Goal: Share content: Share content

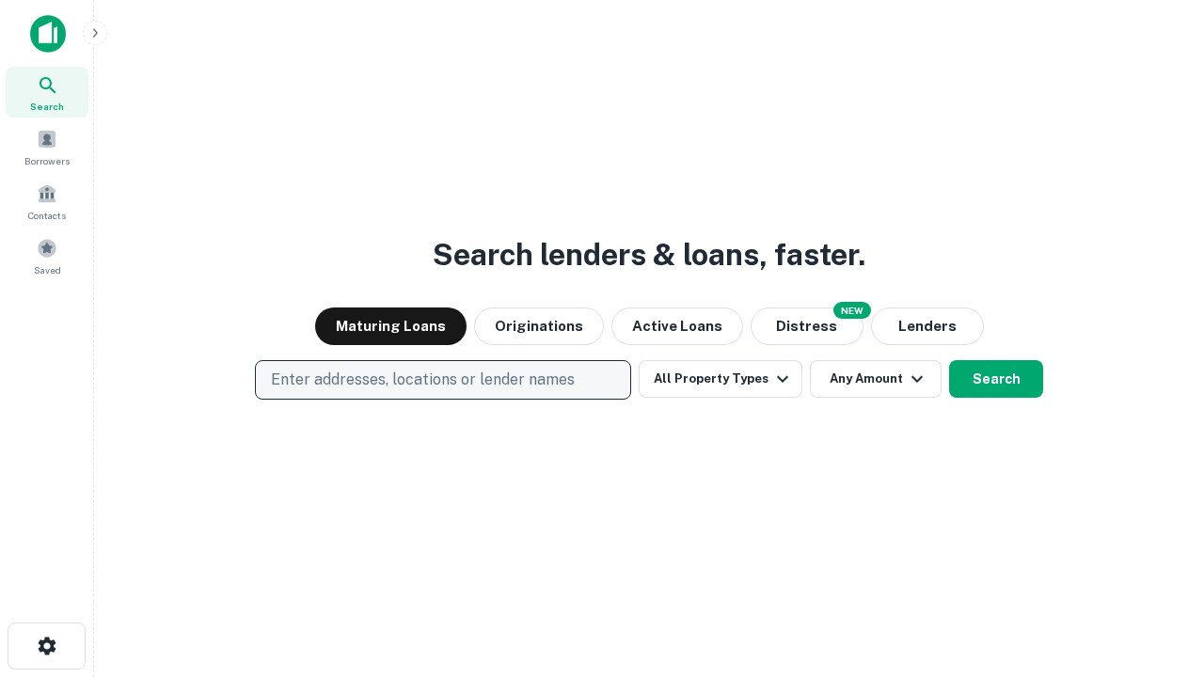
click at [442, 380] on p "Enter addresses, locations or lender names" at bounding box center [423, 380] width 304 height 23
type input "**********"
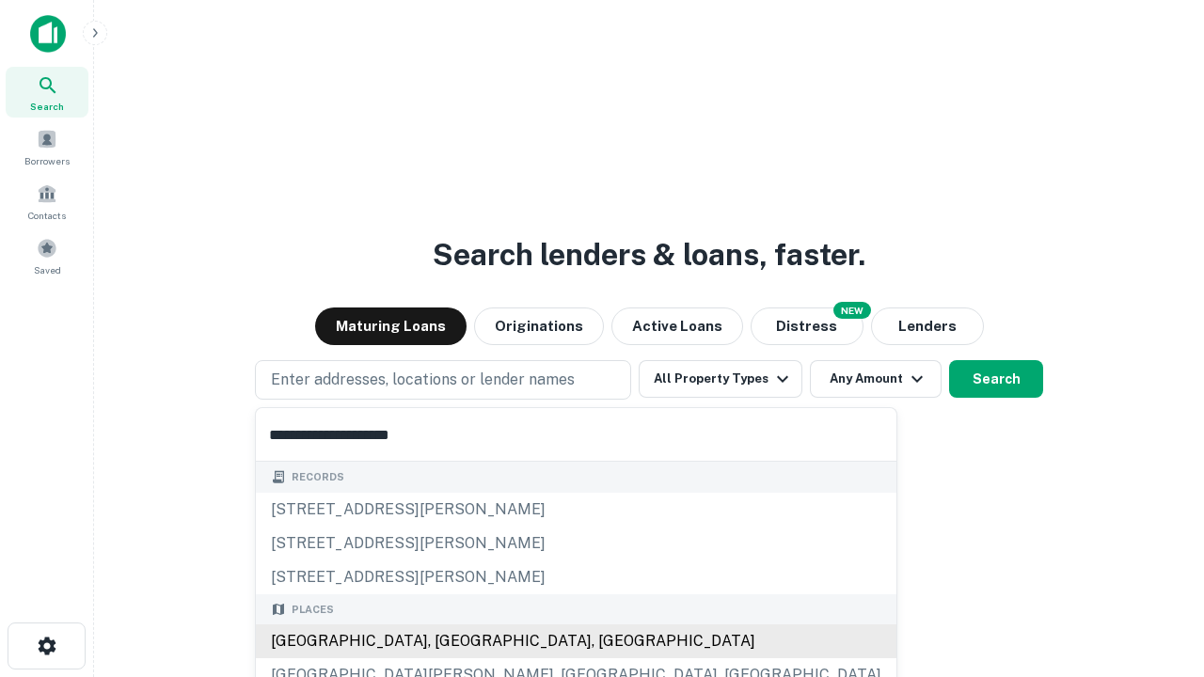
click at [449, 641] on div "[GEOGRAPHIC_DATA], [GEOGRAPHIC_DATA], [GEOGRAPHIC_DATA]" at bounding box center [576, 641] width 640 height 34
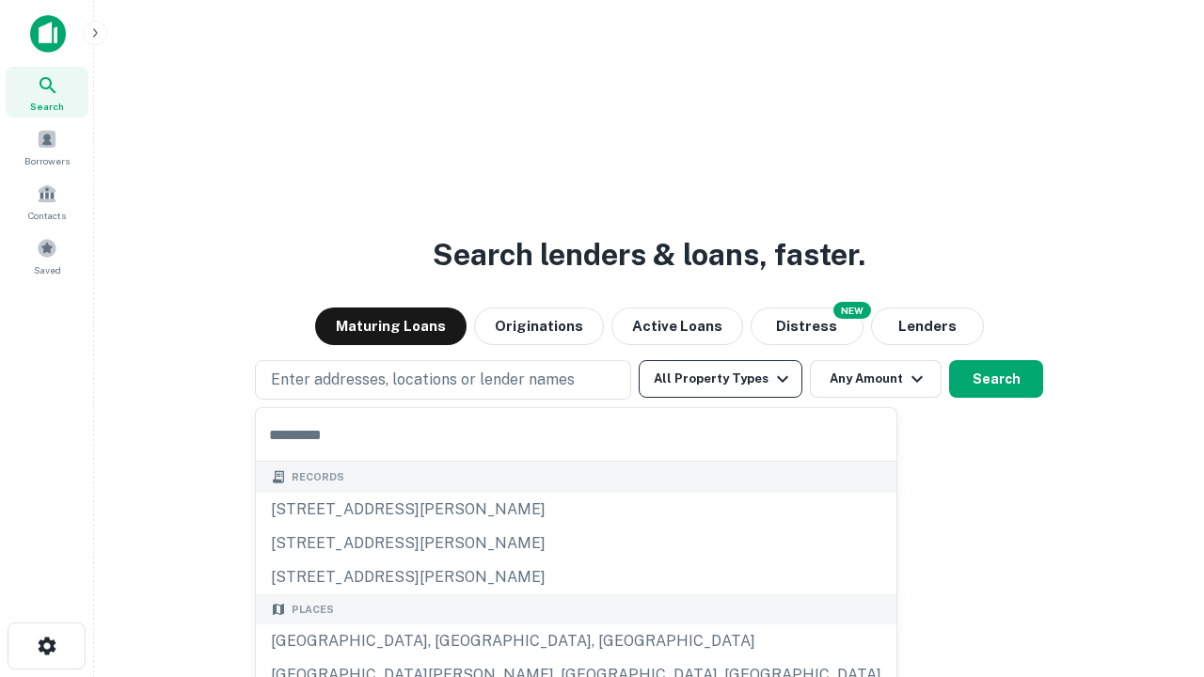
click at [720, 379] on button "All Property Types" at bounding box center [720, 379] width 164 height 38
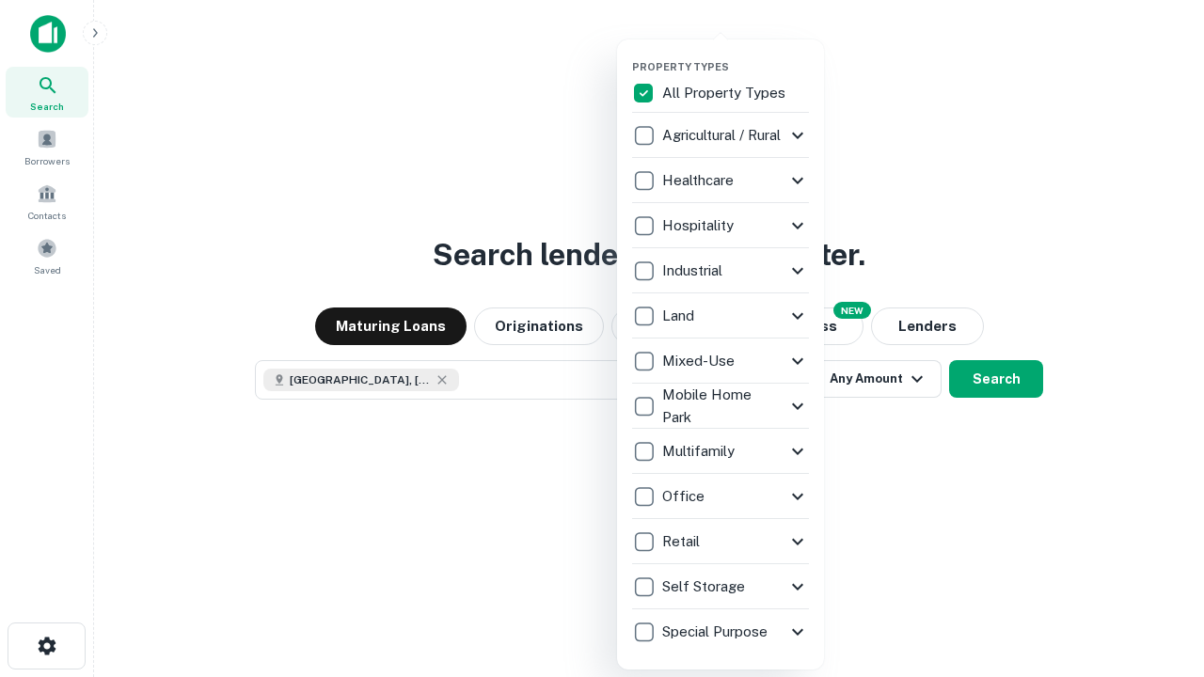
click at [735, 55] on button "button" at bounding box center [735, 55] width 207 height 1
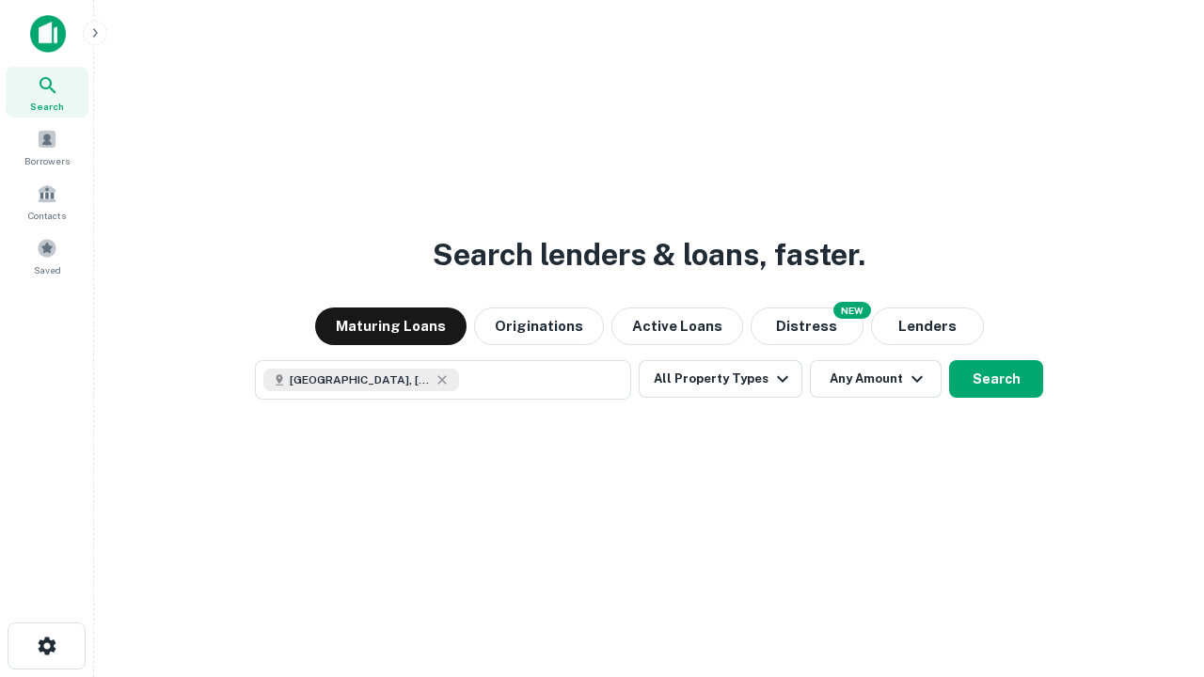
scroll to position [30, 0]
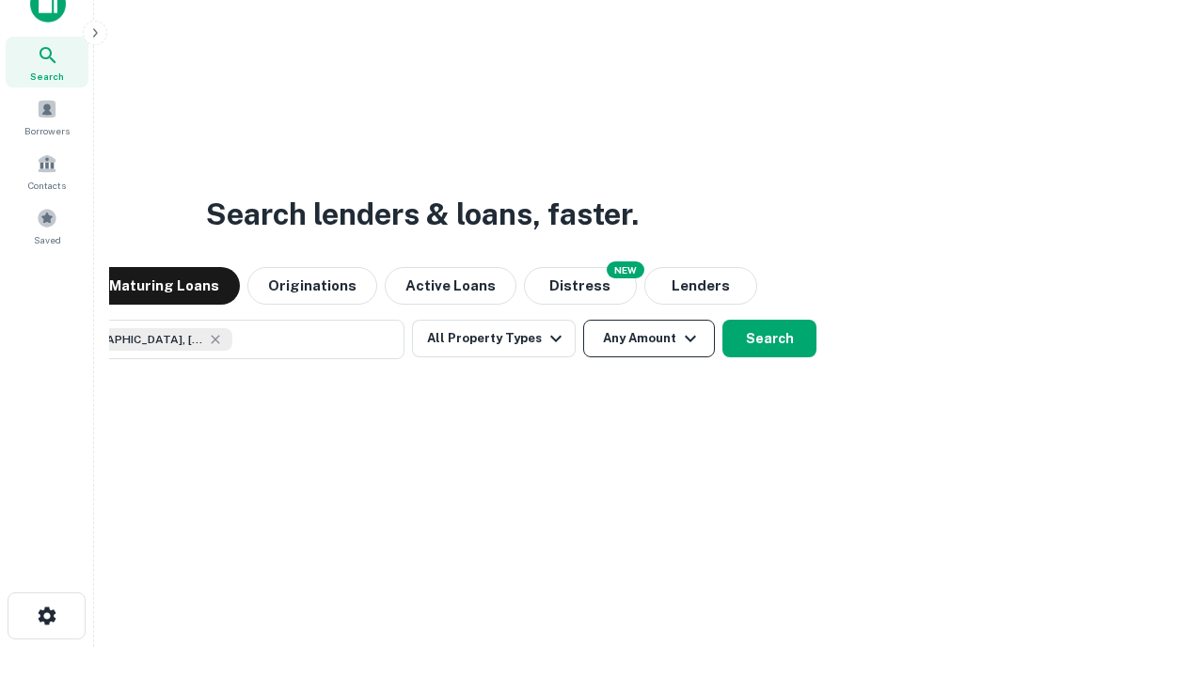
click at [583, 320] on button "Any Amount" at bounding box center [649, 339] width 132 height 38
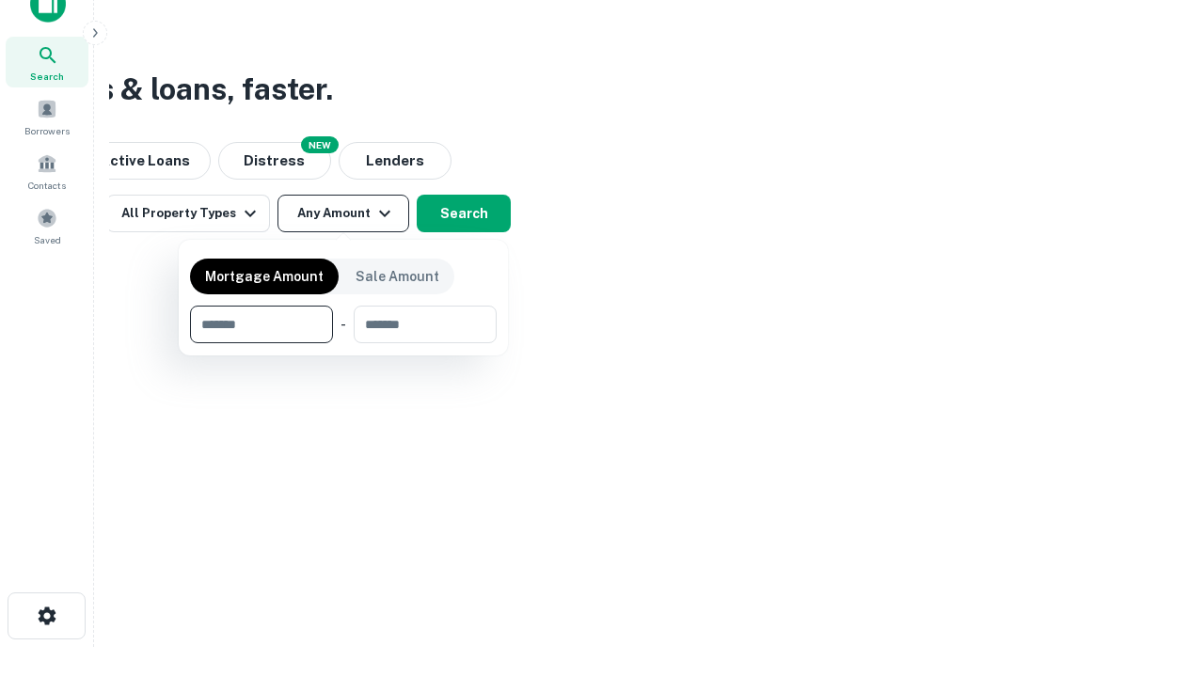
type input "*******"
click at [343, 343] on button "button" at bounding box center [343, 343] width 307 height 1
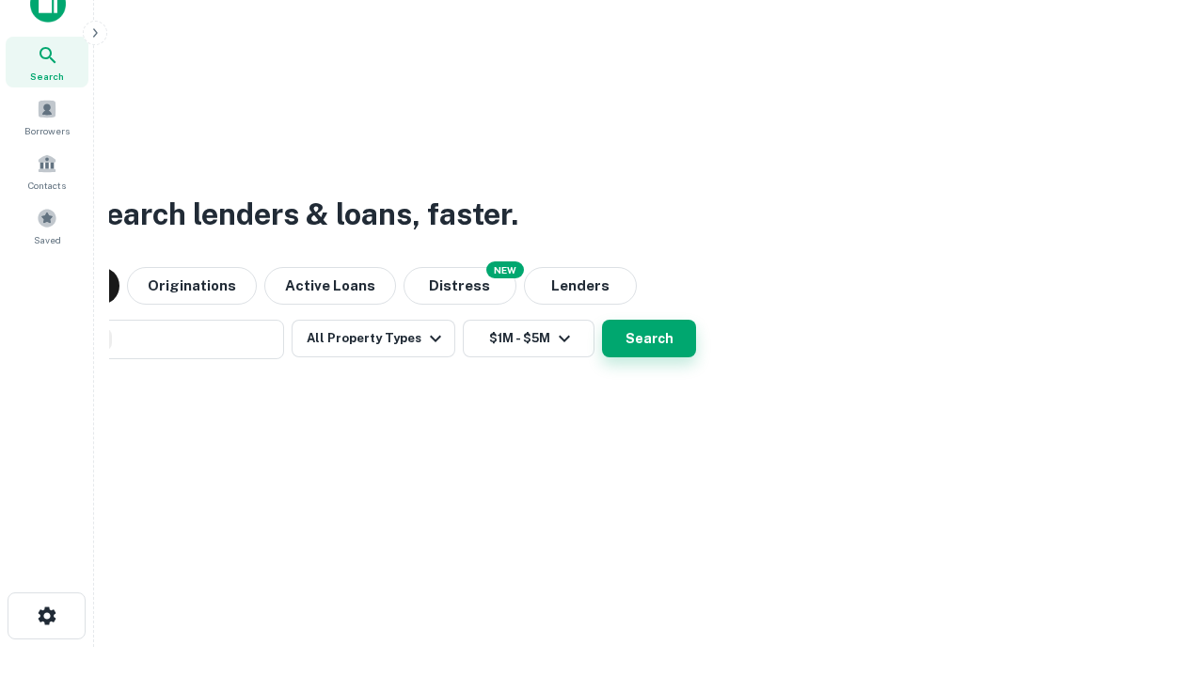
click at [602, 320] on button "Search" at bounding box center [649, 339] width 94 height 38
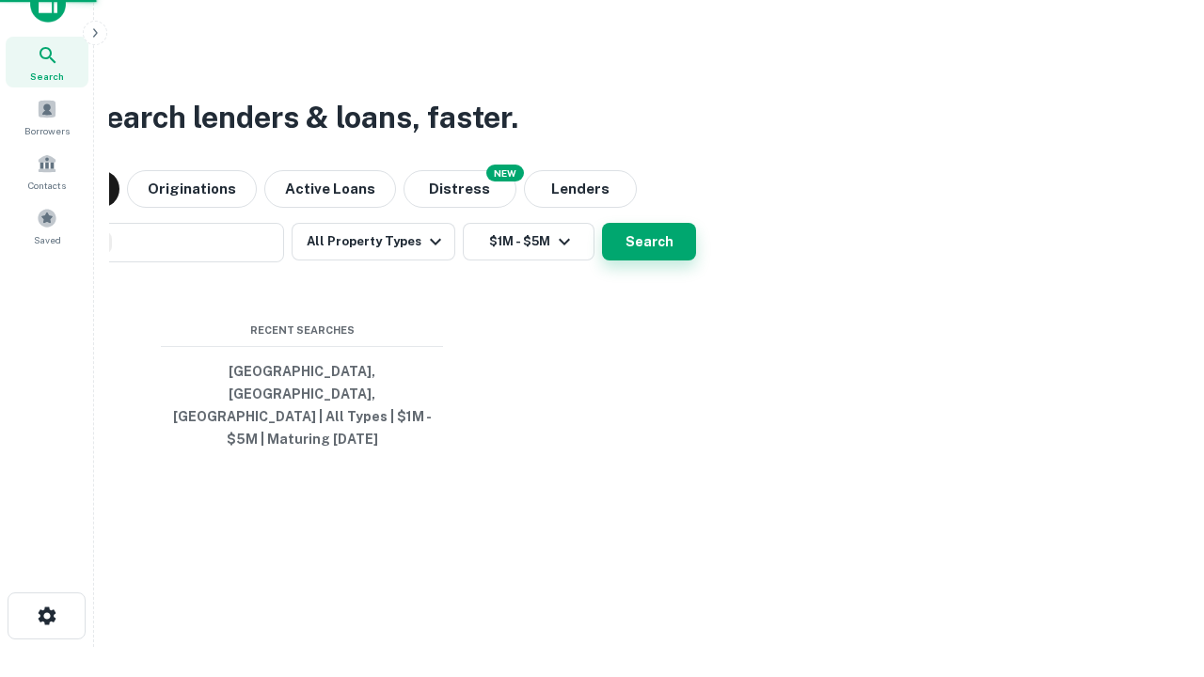
scroll to position [61, 532]
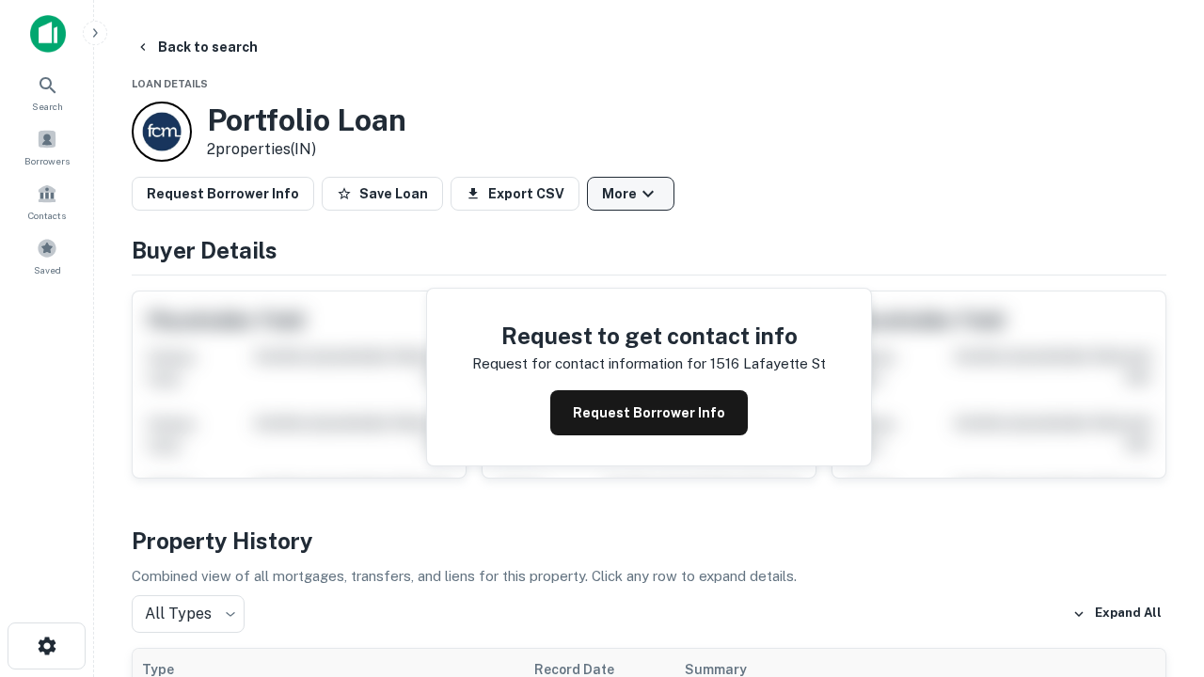
click at [630, 194] on button "More" at bounding box center [630, 194] width 87 height 34
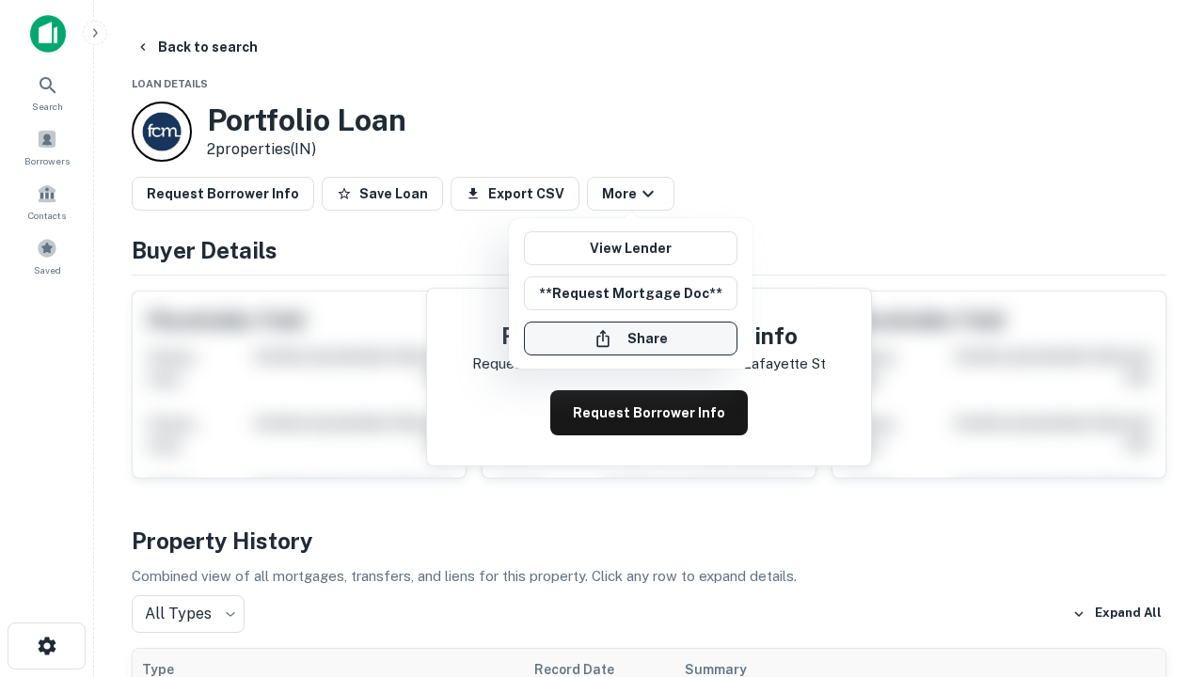
click at [630, 339] on button "Share" at bounding box center [630, 339] width 213 height 34
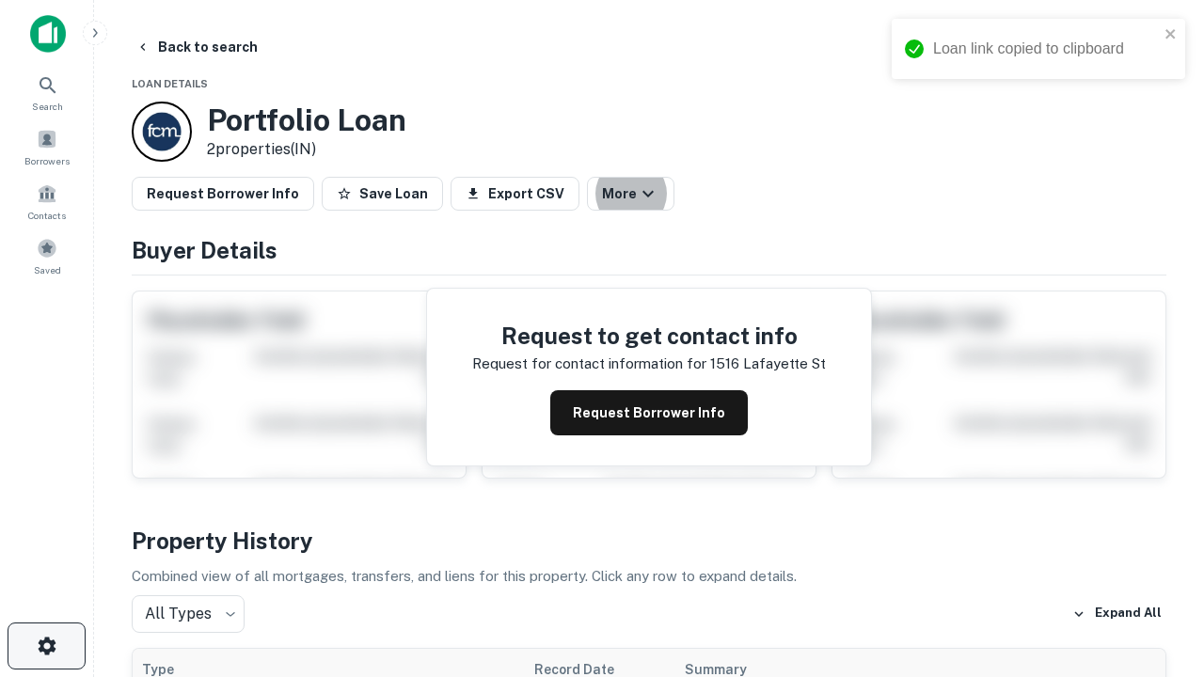
click at [46, 646] on icon "button" at bounding box center [47, 646] width 23 height 23
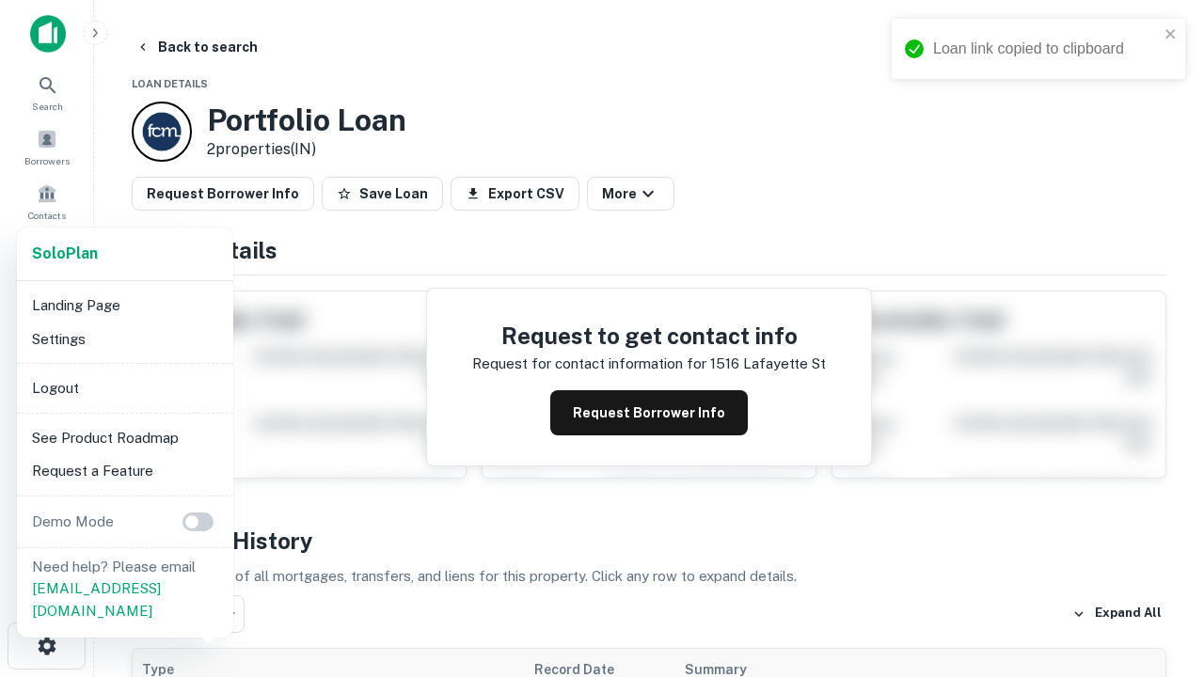
click at [124, 387] on li "Logout" at bounding box center [124, 388] width 201 height 34
